Goal: Task Accomplishment & Management: Complete application form

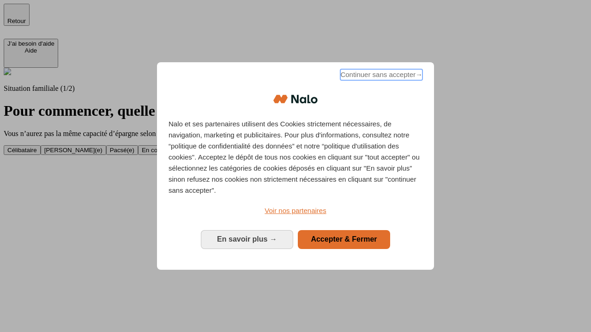
click at [380, 76] on span "Continuer sans accepter →" at bounding box center [381, 74] width 82 height 11
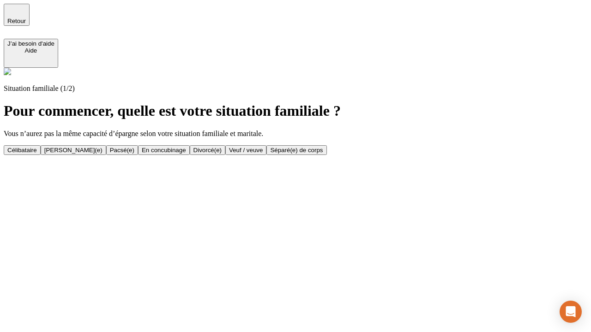
click at [263, 154] on div "Veuf / veuve" at bounding box center [246, 150] width 34 height 7
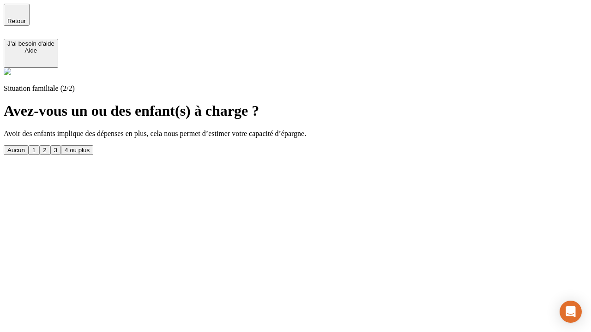
click at [36, 147] on div "1" at bounding box center [33, 150] width 3 height 7
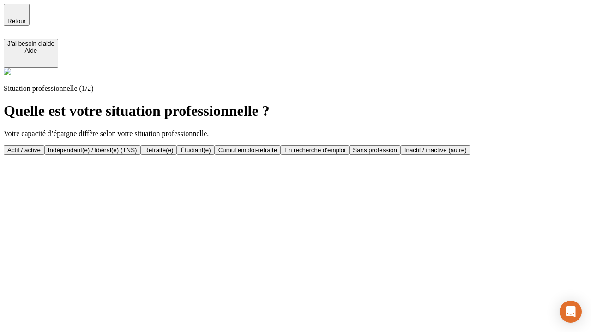
click at [173, 150] on div "Retraité(e)" at bounding box center [158, 150] width 29 height 7
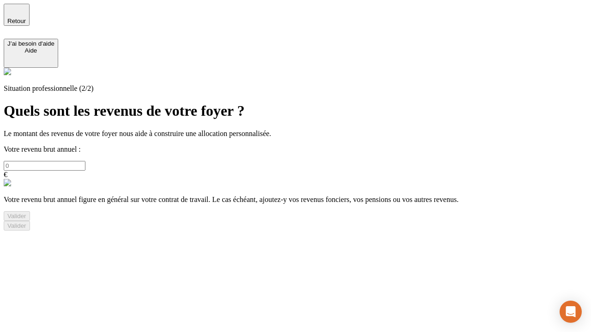
click at [85, 161] on input "text" at bounding box center [45, 166] width 82 height 10
type input "30 000"
click at [26, 220] on div "Valider" at bounding box center [16, 216] width 19 height 7
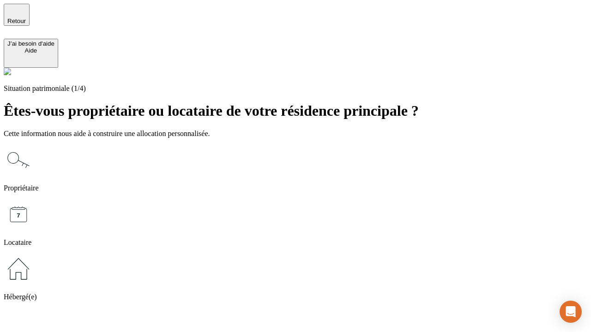
click at [33, 200] on icon at bounding box center [19, 215] width 30 height 30
type input "1 000"
click at [33, 200] on icon at bounding box center [19, 215] width 30 height 30
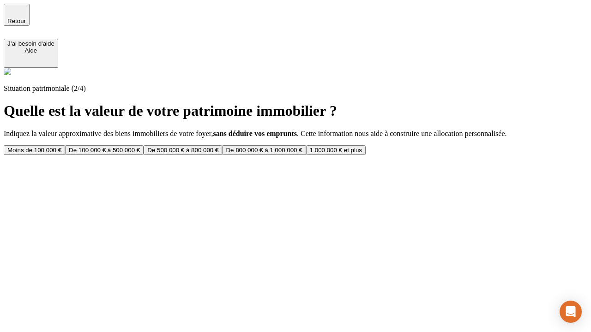
click at [61, 147] on div "Moins de 100 000 €" at bounding box center [34, 150] width 54 height 7
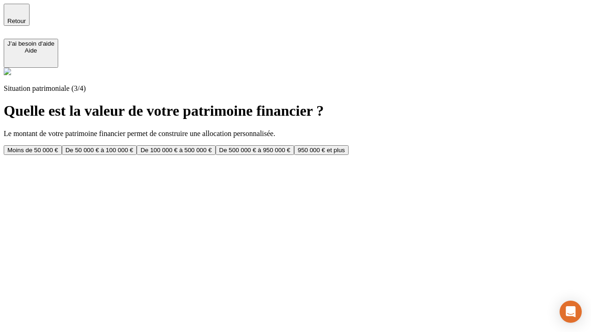
click at [58, 147] on div "Moins de 50 000 €" at bounding box center [32, 150] width 51 height 7
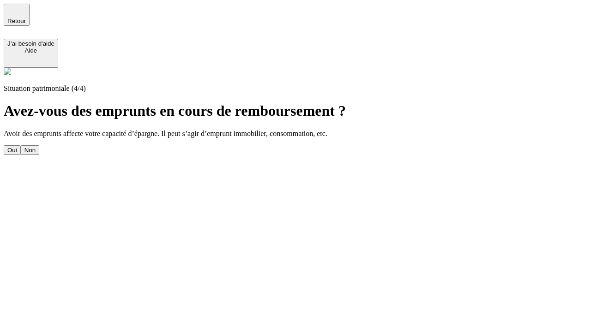
click at [36, 147] on div "Non" at bounding box center [29, 150] width 11 height 7
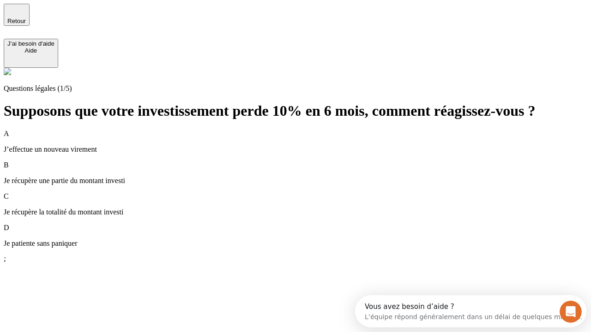
click at [306, 177] on p "Je récupère une partie du montant investi" at bounding box center [295, 181] width 583 height 8
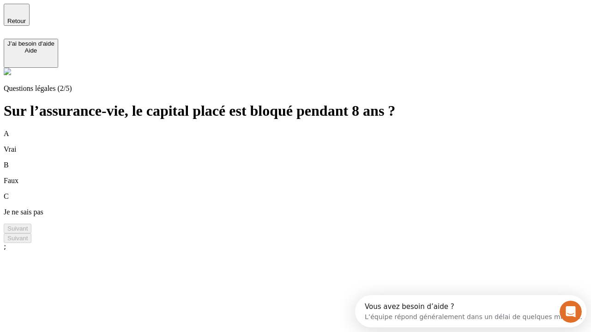
click at [306, 161] on div "B Faux" at bounding box center [295, 173] width 583 height 24
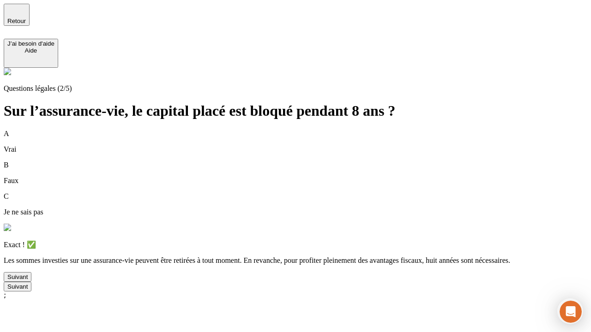
click at [28, 281] on div "Suivant" at bounding box center [17, 277] width 20 height 7
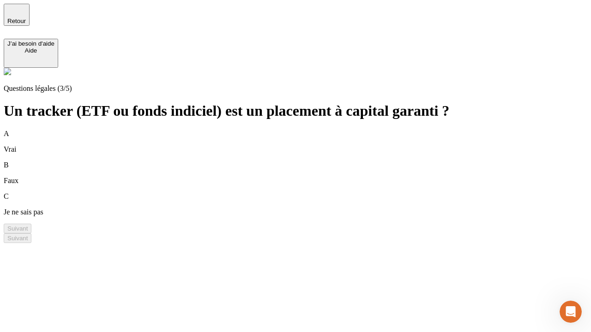
click at [306, 161] on div "B Faux" at bounding box center [295, 173] width 583 height 24
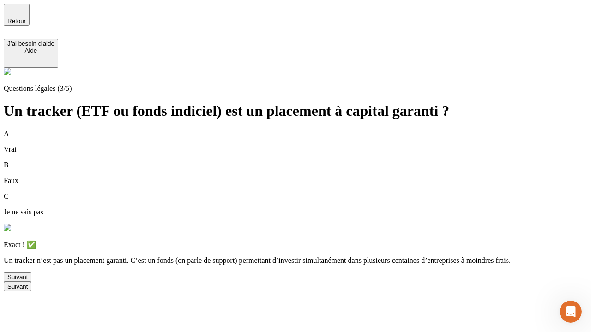
click at [28, 281] on div "Suivant" at bounding box center [17, 277] width 20 height 7
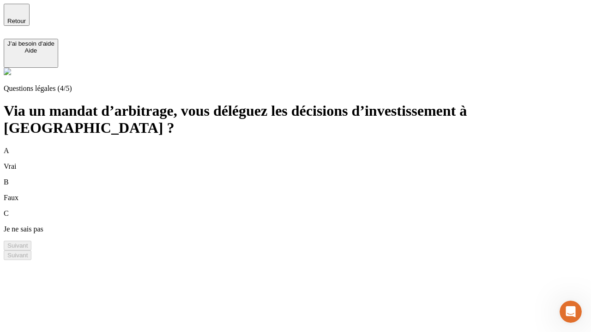
click at [306, 147] on div "A Vrai" at bounding box center [295, 159] width 583 height 24
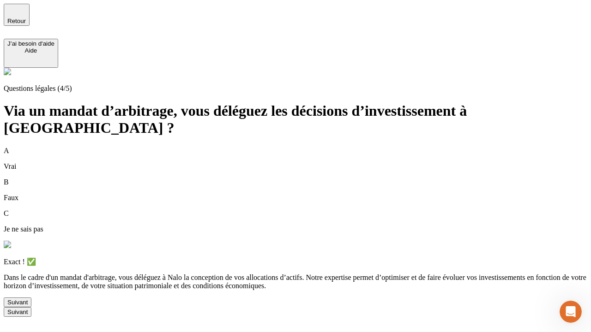
click at [28, 306] on div "Suivant" at bounding box center [17, 302] width 20 height 7
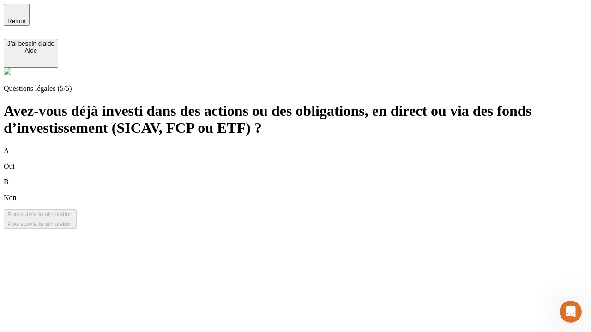
click at [306, 147] on div "A Oui" at bounding box center [295, 159] width 583 height 24
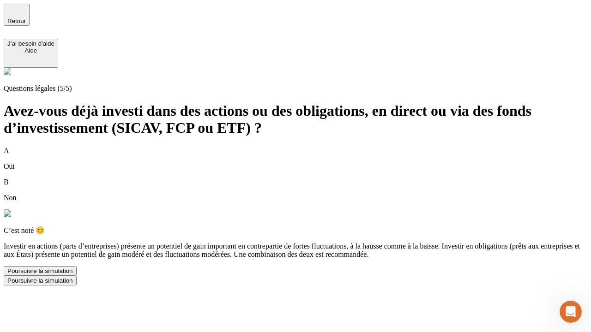
click at [73, 275] on div "Poursuivre la simulation" at bounding box center [40, 271] width 66 height 7
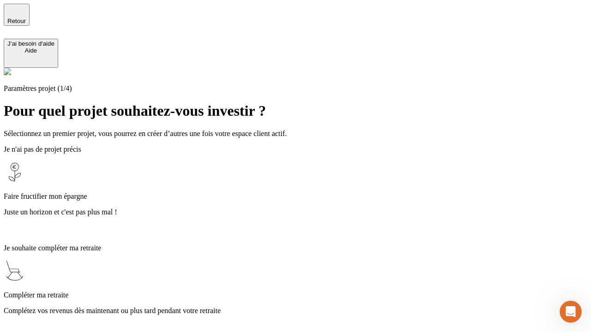
click at [306, 307] on p "Complétez vos revenus dès maintenant ou plus tard pendant votre retraite" at bounding box center [295, 311] width 583 height 8
